Goal: Information Seeking & Learning: Learn about a topic

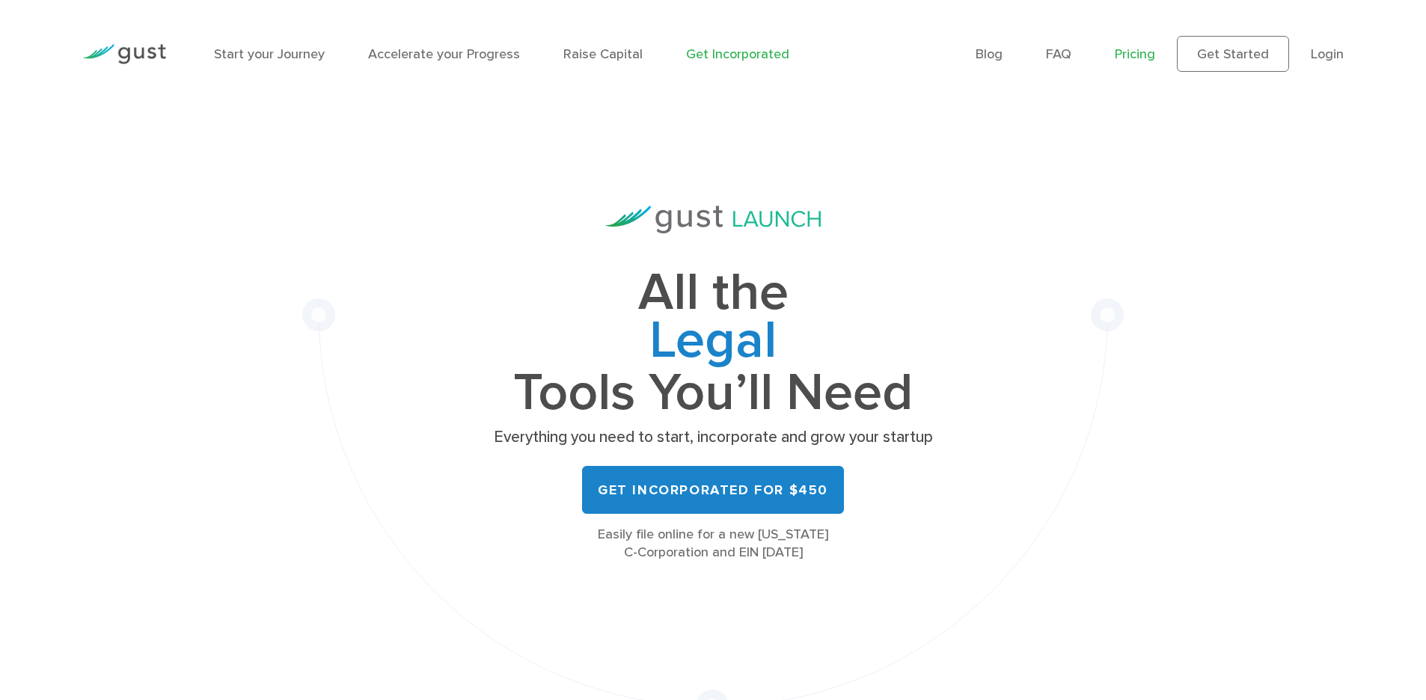
click at [1144, 49] on link "Pricing" at bounding box center [1134, 54] width 40 height 16
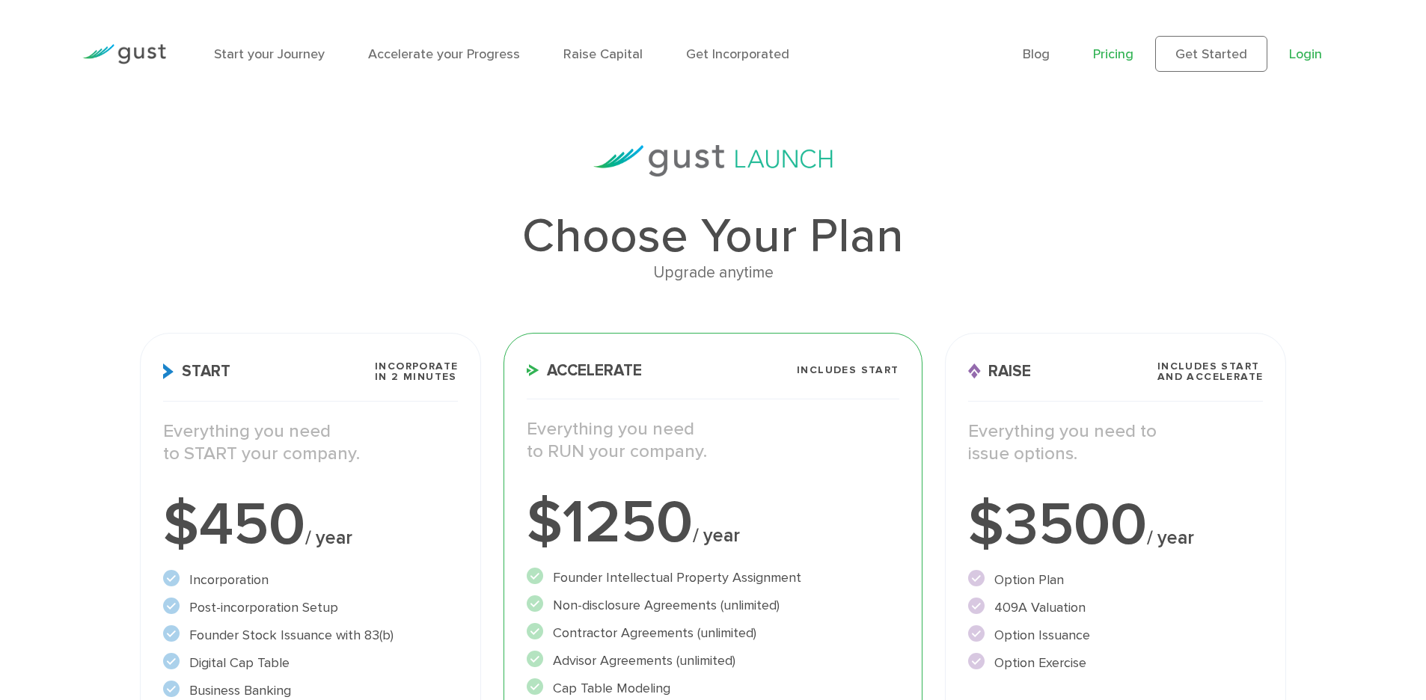
click at [1309, 55] on link "Login" at bounding box center [1305, 54] width 33 height 16
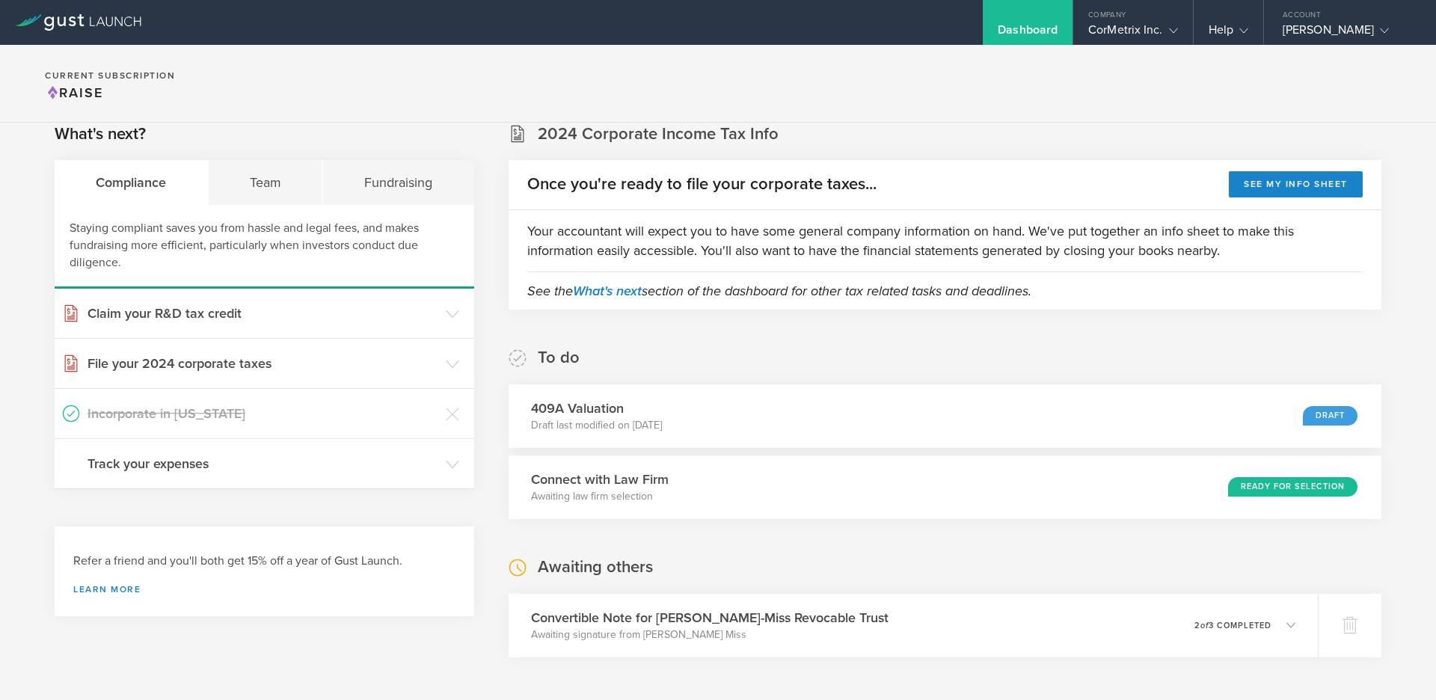
scroll to position [49, 0]
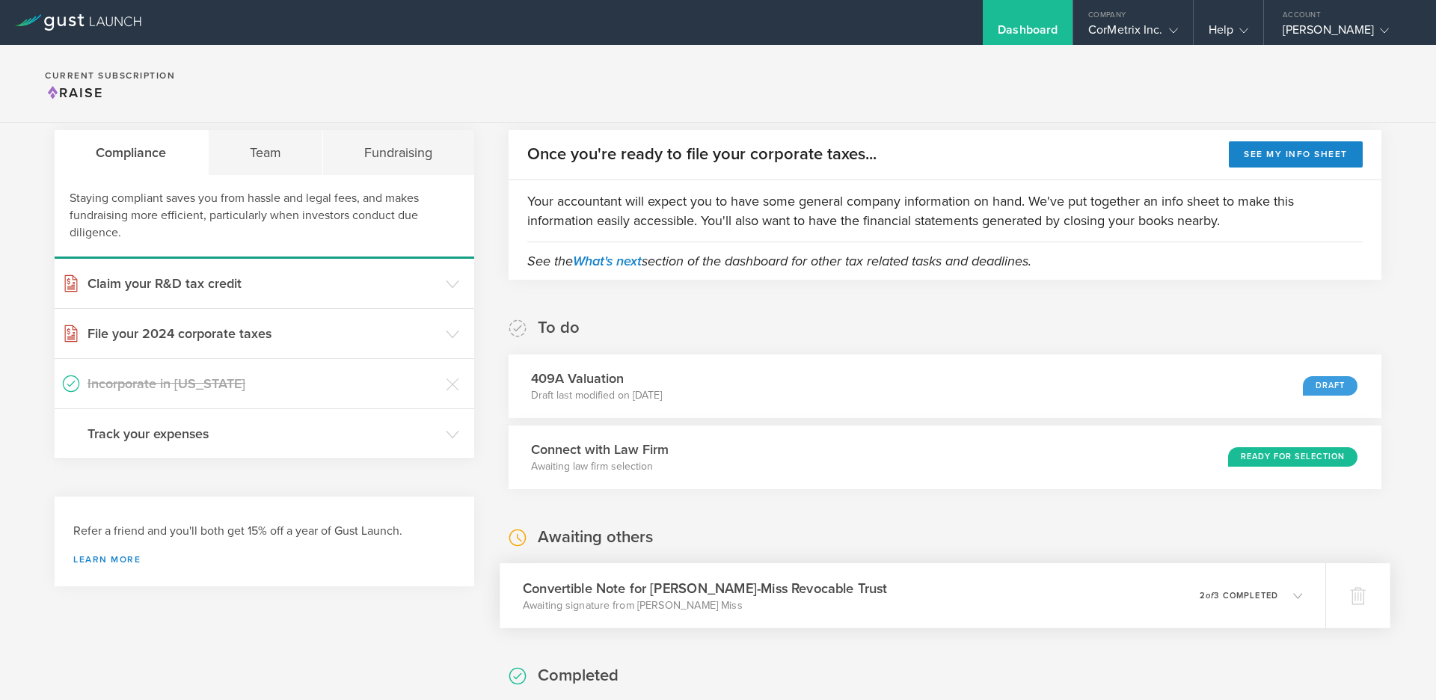
click at [720, 600] on p "Awaiting signature from Jacob Christian Miss" at bounding box center [705, 605] width 365 height 15
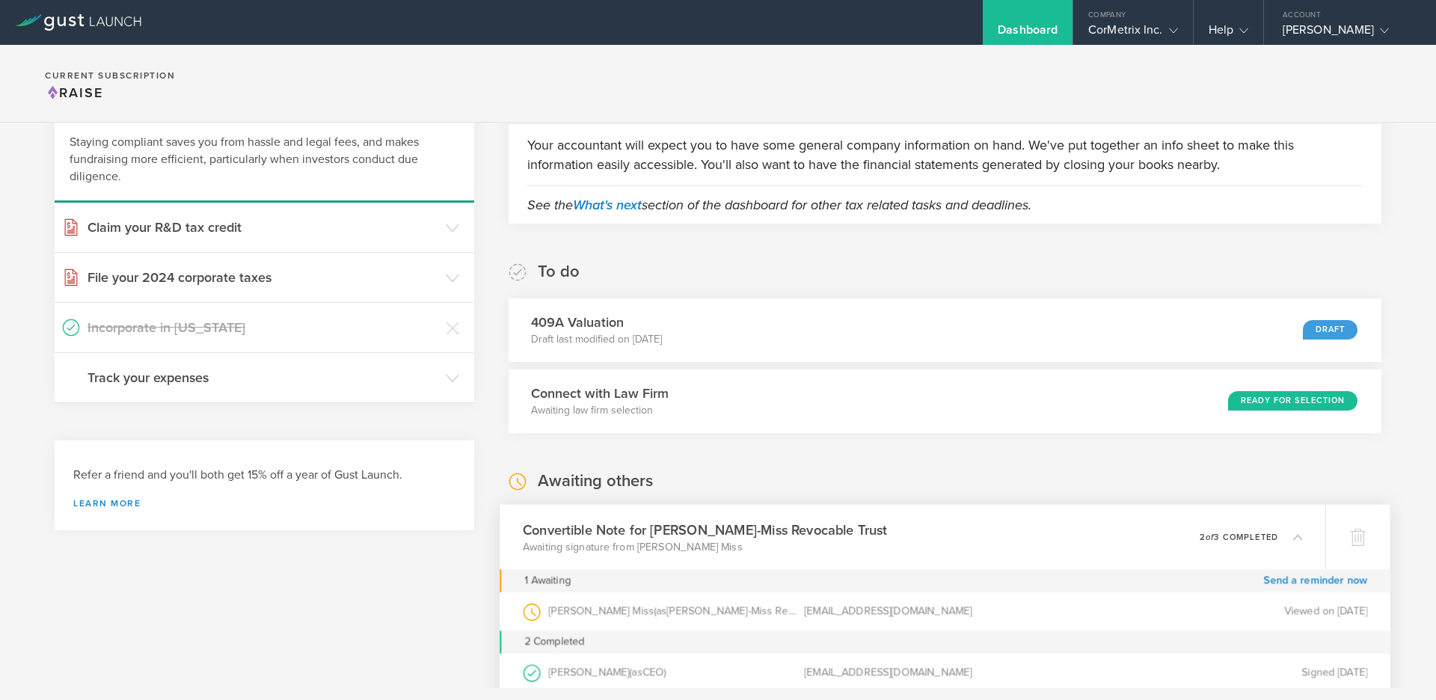
scroll to position [220, 0]
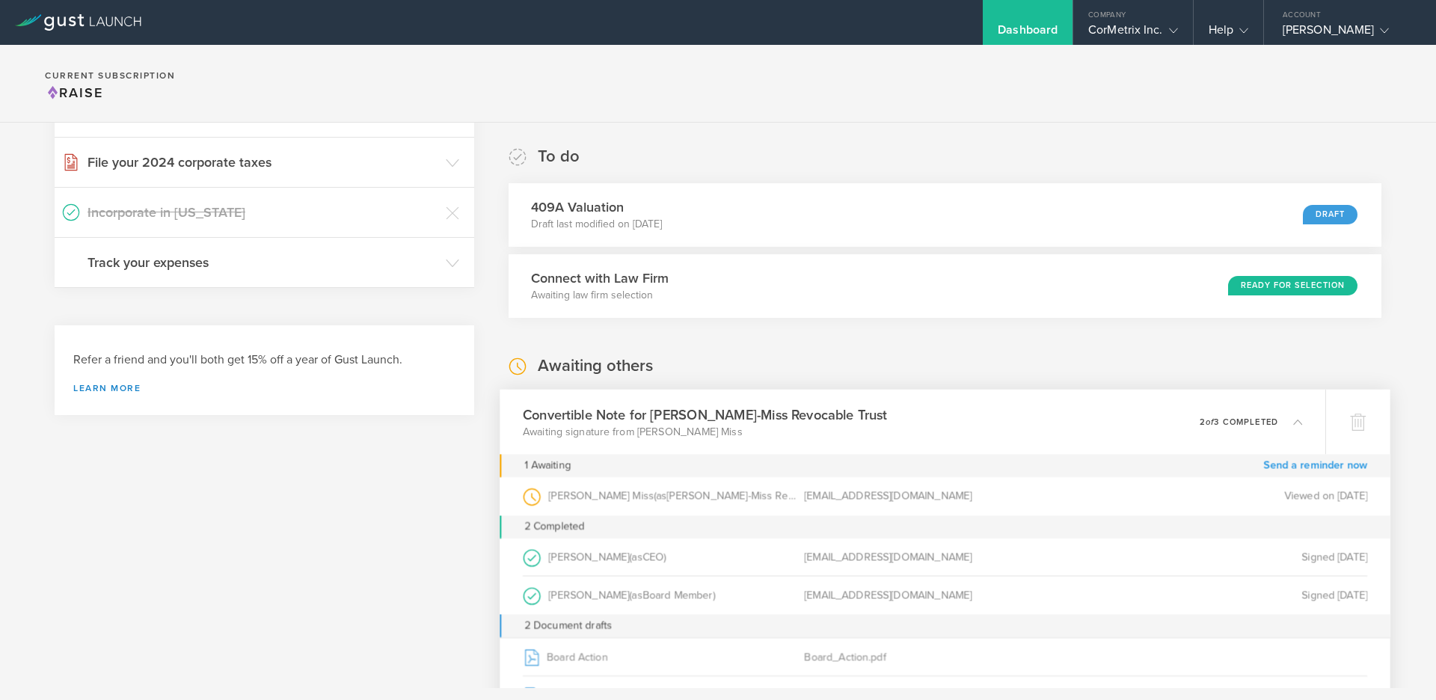
click at [1311, 466] on link "Send a reminder now" at bounding box center [1315, 465] width 104 height 23
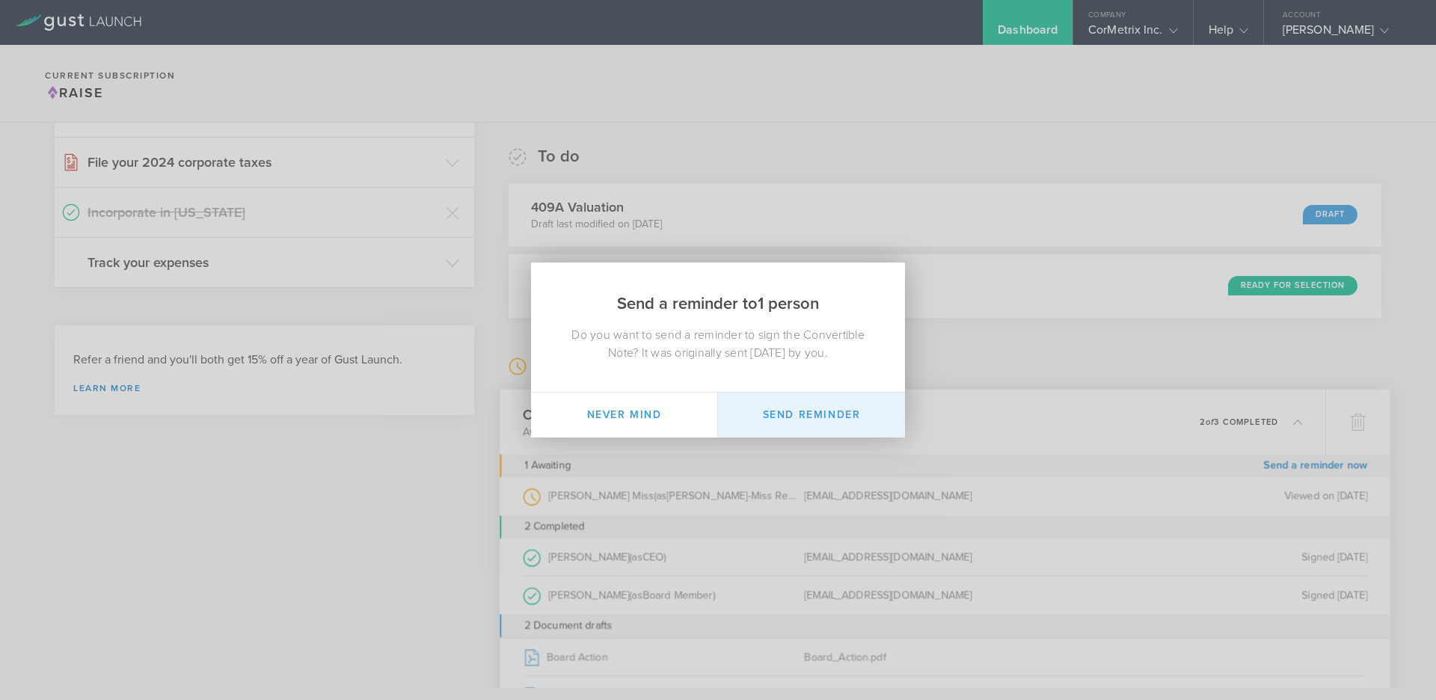
click at [799, 414] on button "Send Reminder" at bounding box center [811, 415] width 187 height 45
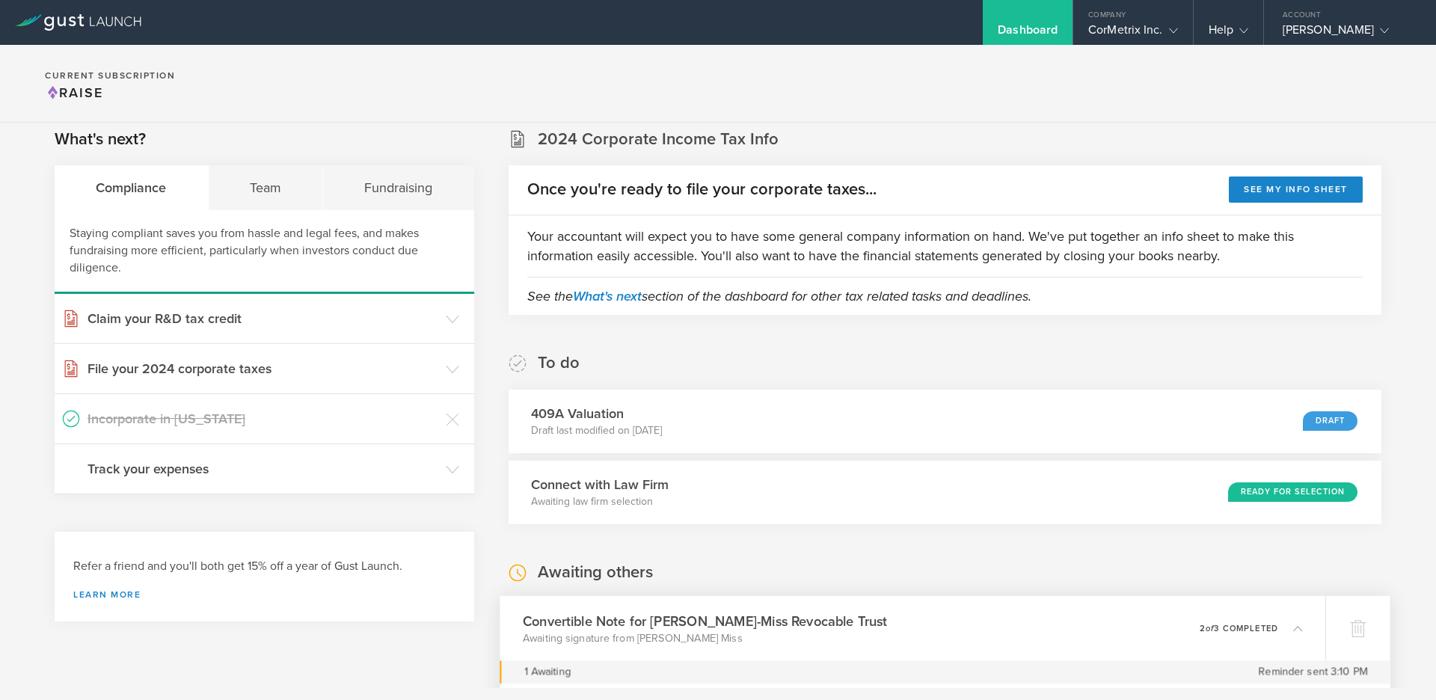
scroll to position [10, 0]
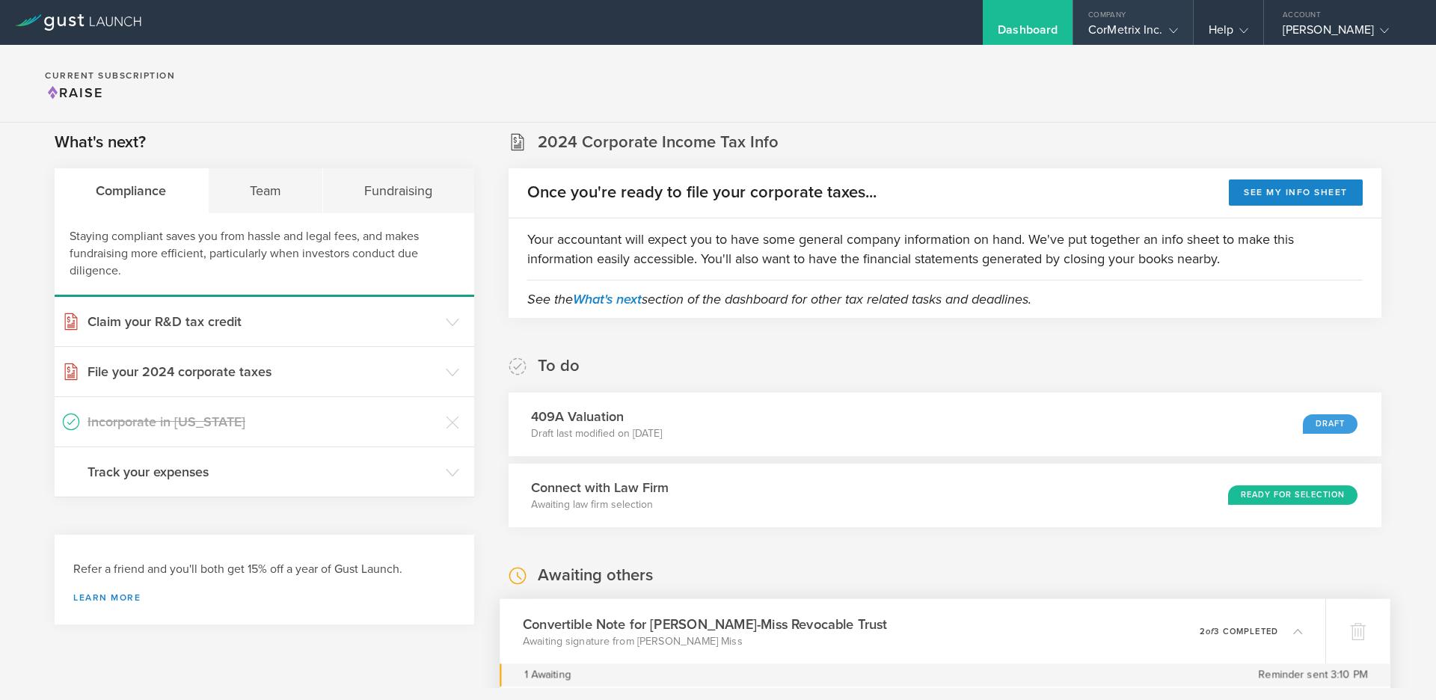
click at [1149, 22] on div "CorMetrix Inc." at bounding box center [1132, 33] width 89 height 22
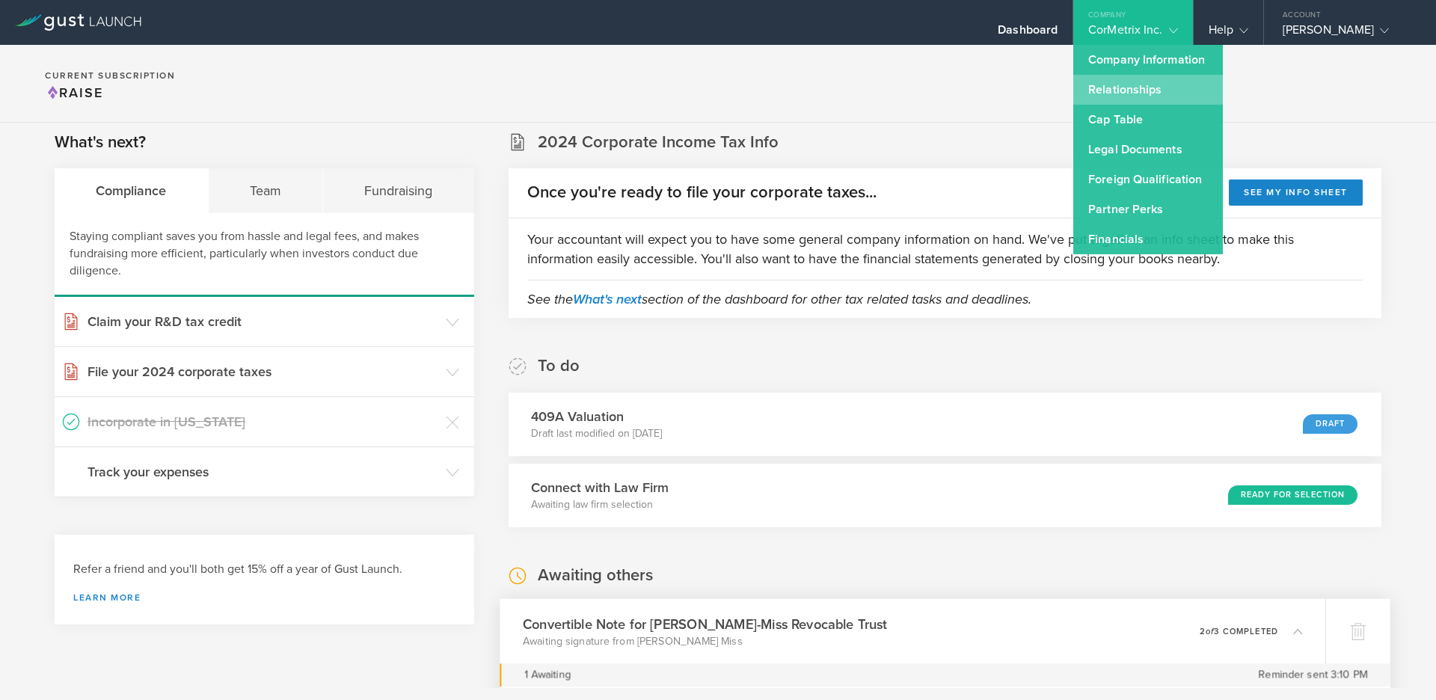
click at [1111, 88] on link "Relationships" at bounding box center [1148, 90] width 150 height 30
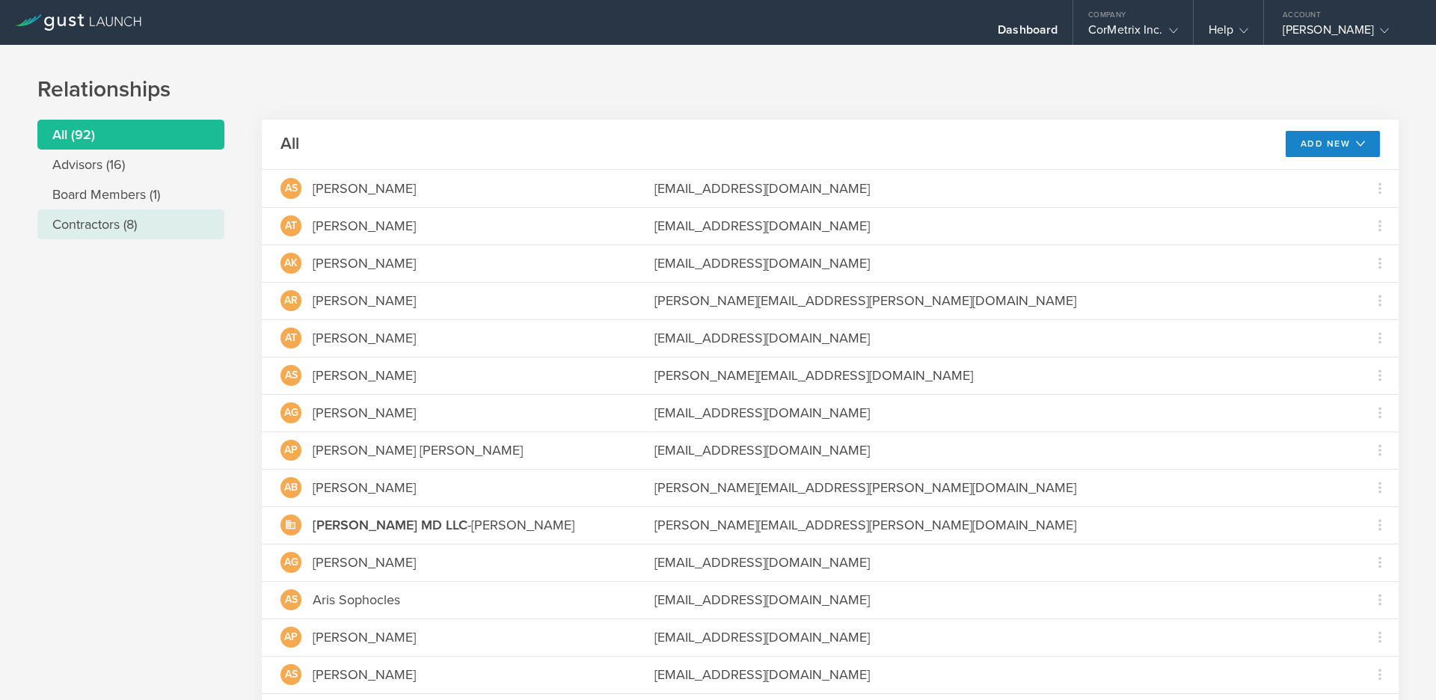
click at [98, 223] on li "Contractors (8)" at bounding box center [130, 224] width 187 height 30
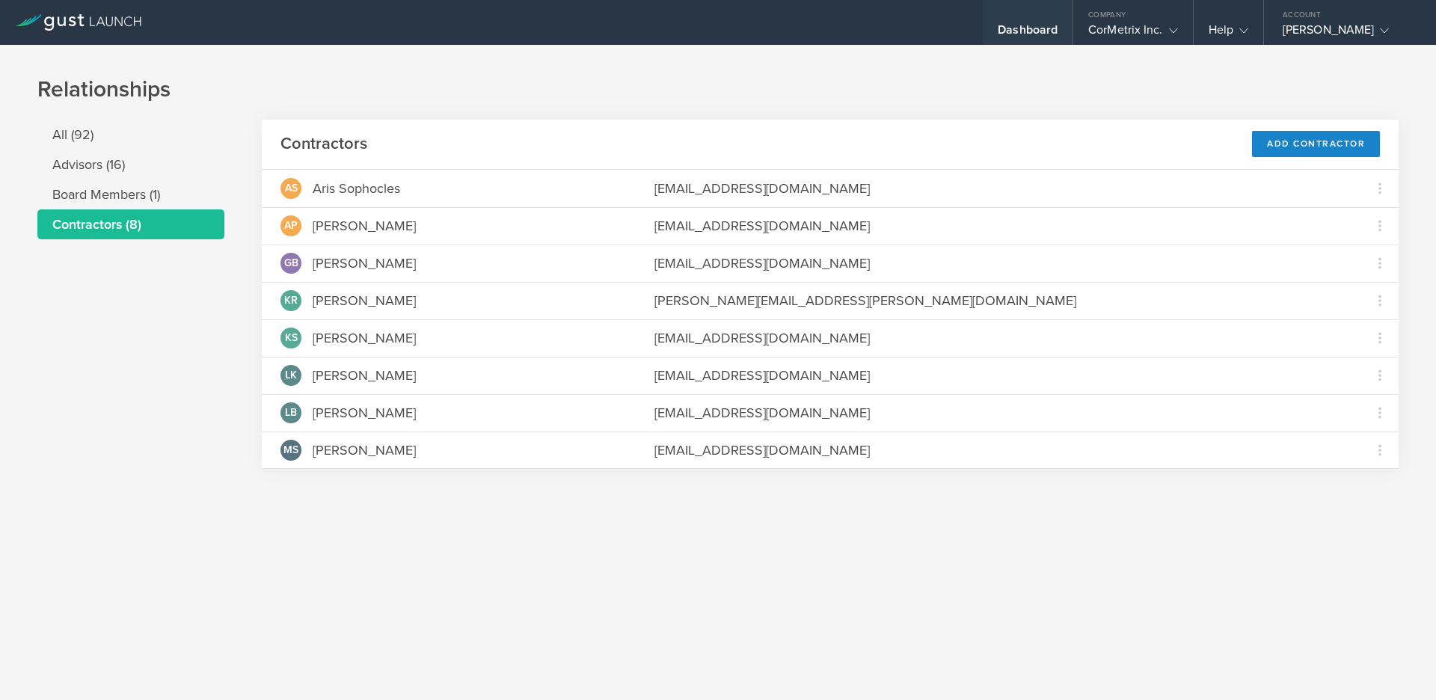
click at [1019, 34] on div "Dashboard" at bounding box center [1028, 33] width 60 height 22
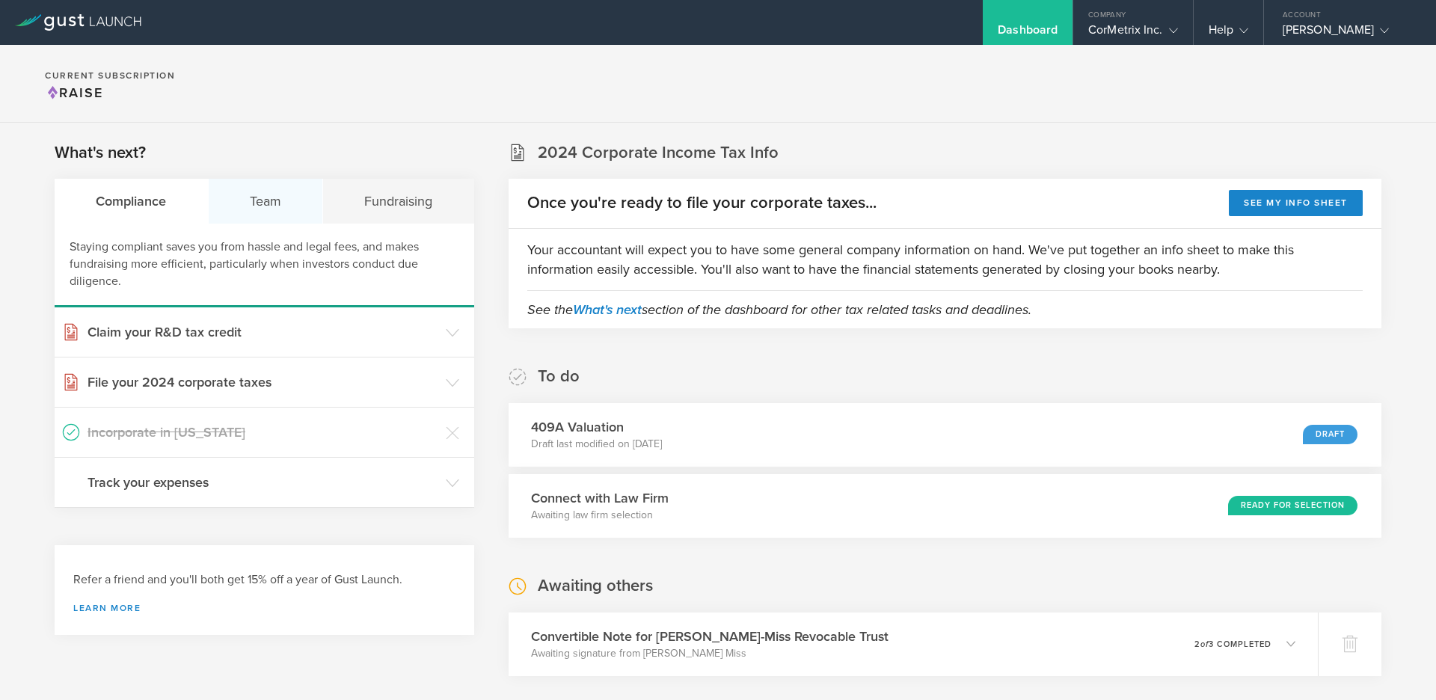
click at [262, 201] on div "Team" at bounding box center [266, 201] width 115 height 45
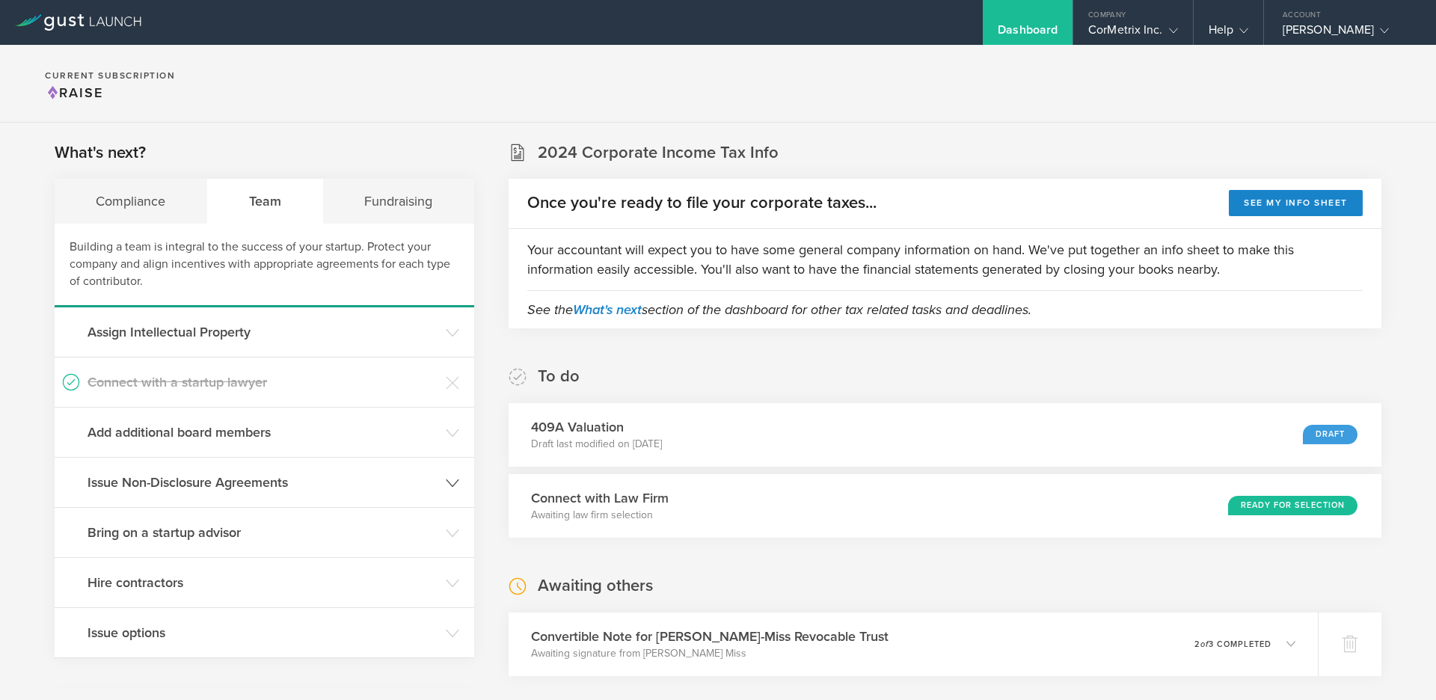
click at [446, 485] on icon at bounding box center [452, 482] width 13 height 13
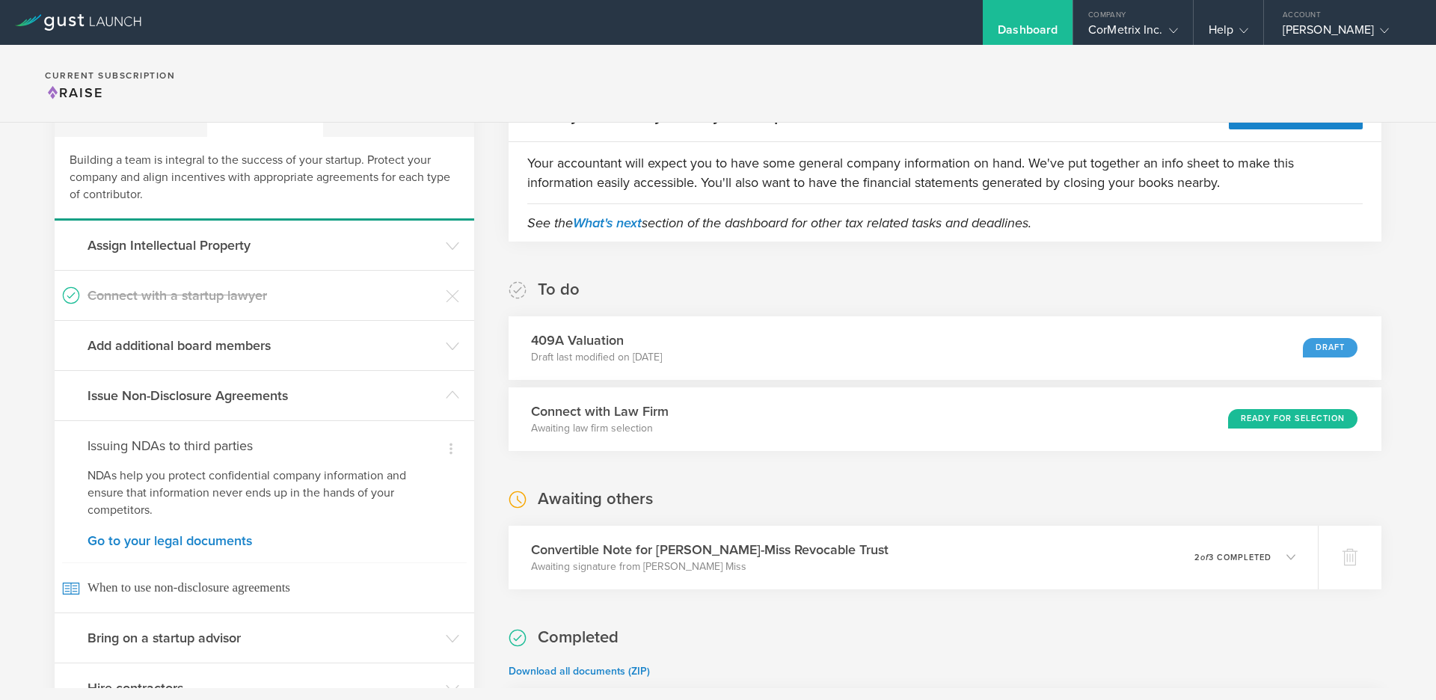
scroll to position [90, 0]
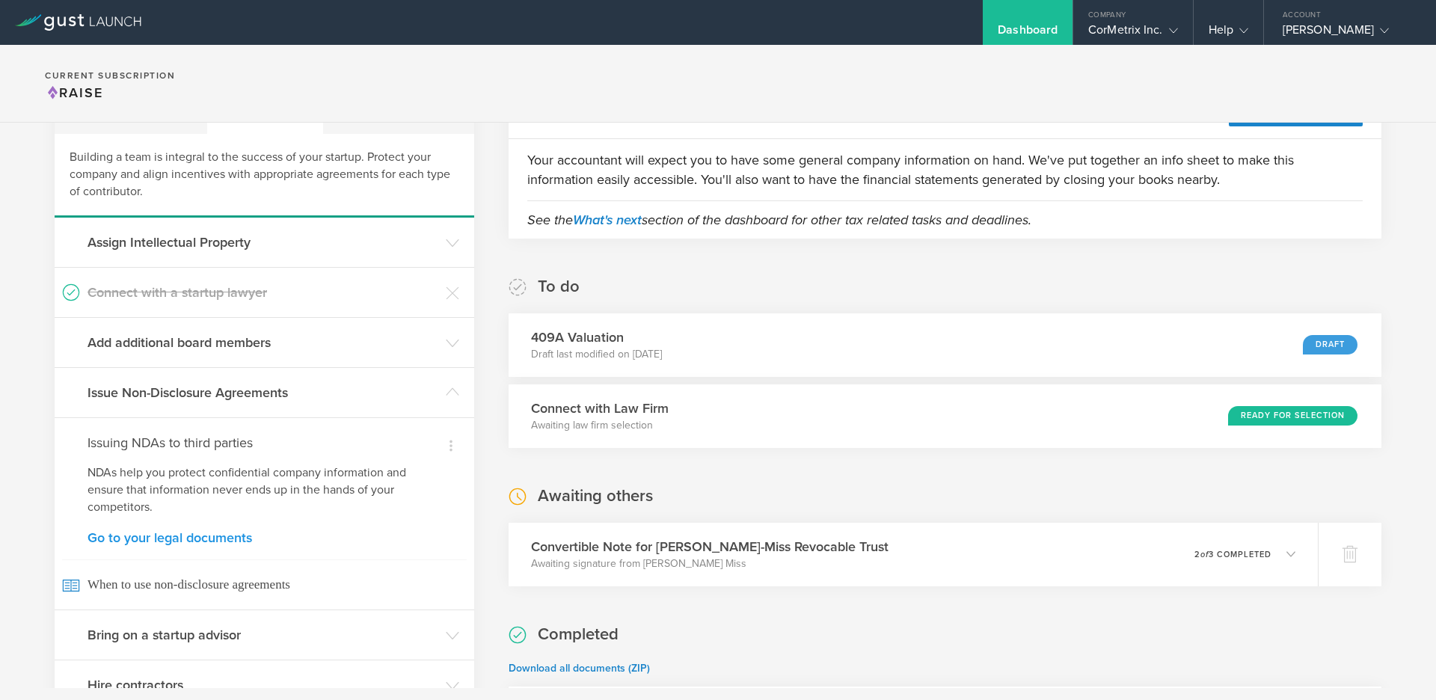
drag, startPoint x: 194, startPoint y: 536, endPoint x: 209, endPoint y: 533, distance: 15.3
click at [194, 536] on link "Go to your legal documents" at bounding box center [265, 537] width 354 height 13
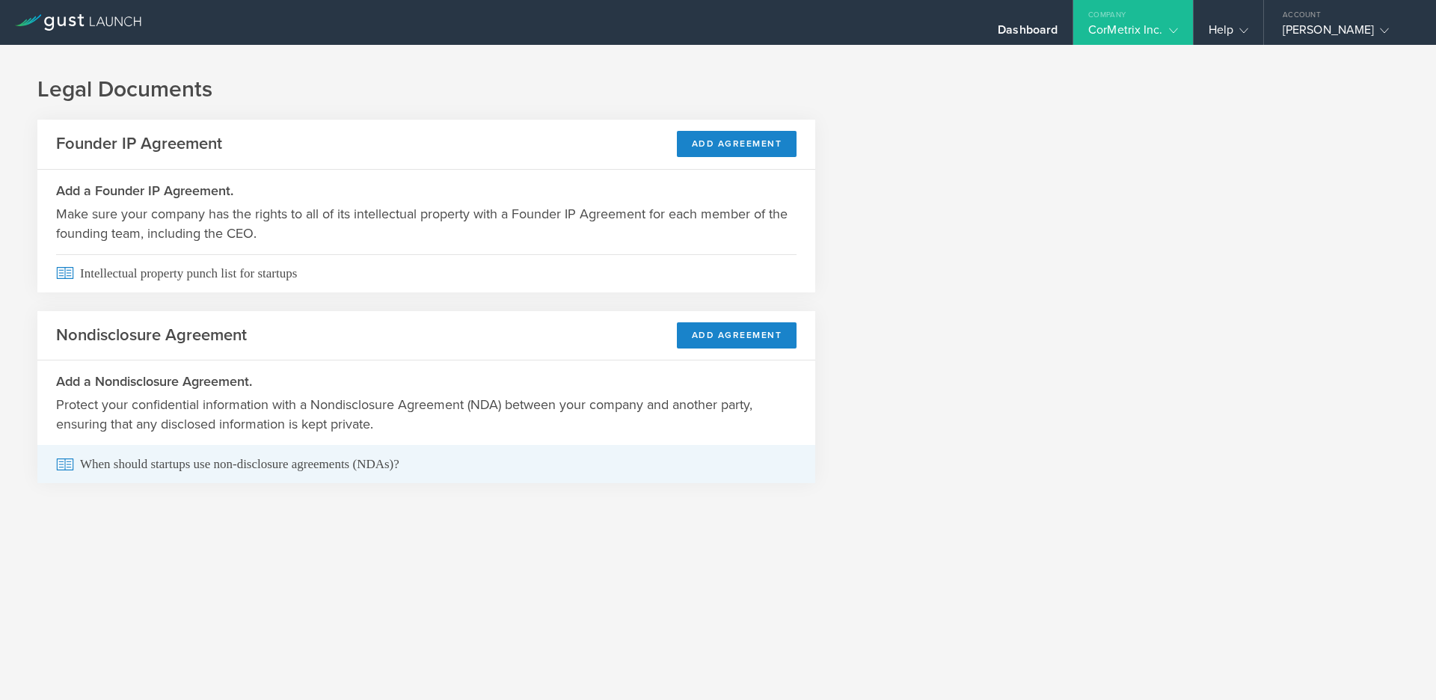
click at [355, 470] on span "When should startups use non-disclosure agreements (NDAs)?" at bounding box center [426, 464] width 740 height 38
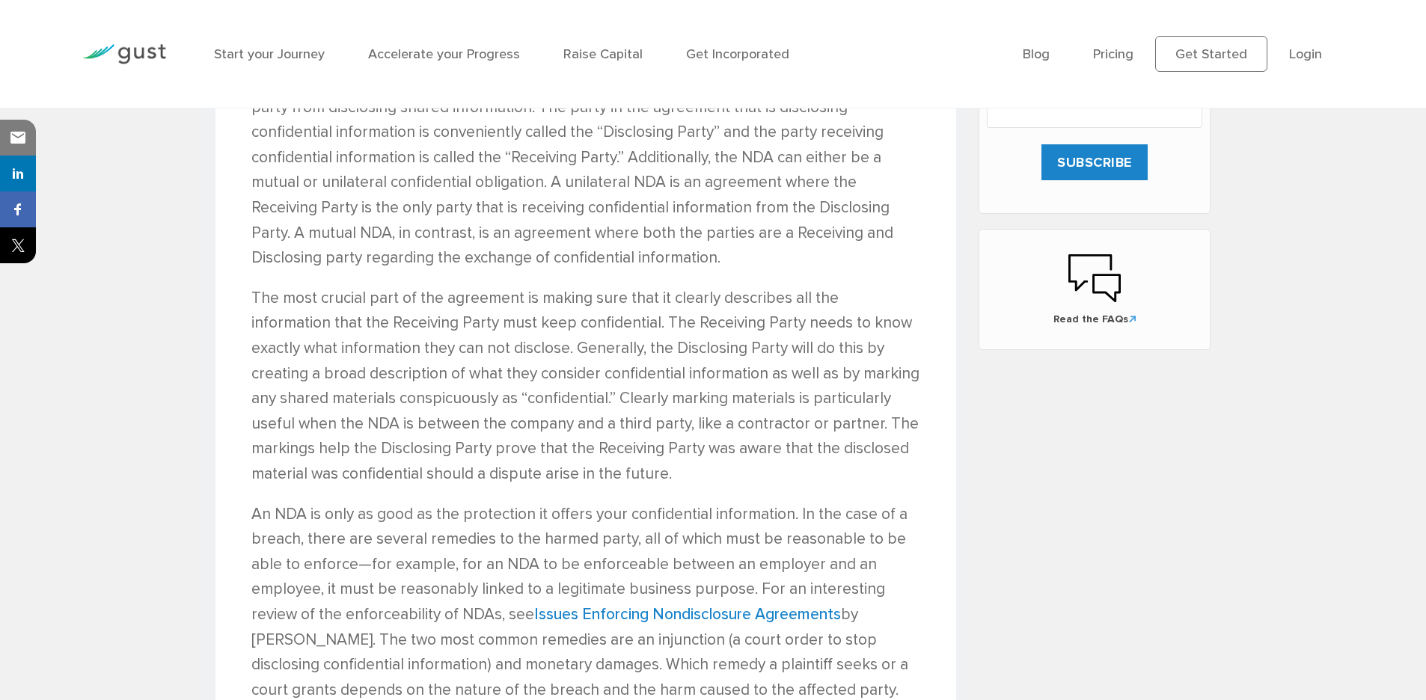
scroll to position [980, 0]
